Goal: Find specific page/section: Find specific page/section

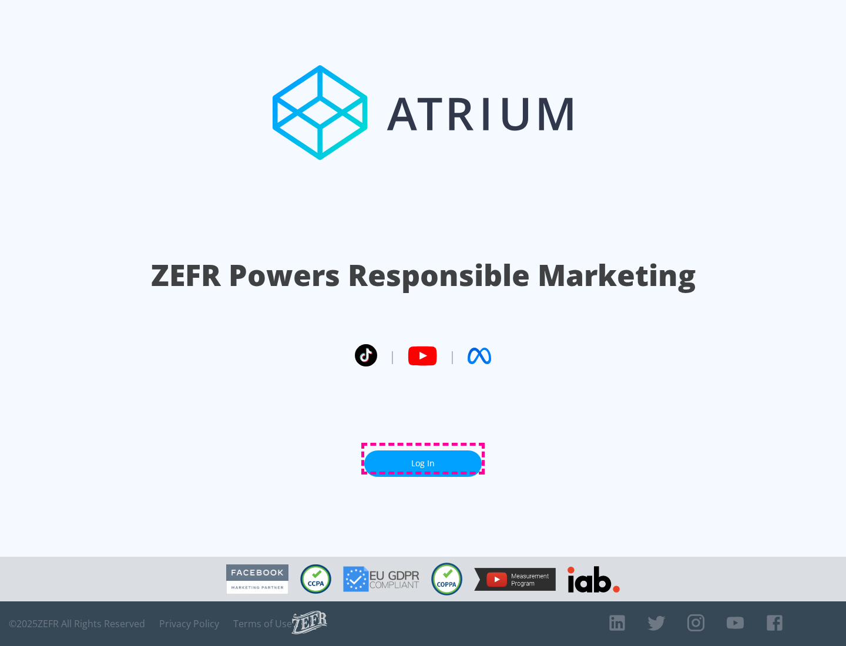
click at [423, 459] on link "Log In" at bounding box center [422, 463] width 117 height 26
